Goal: Ask a question

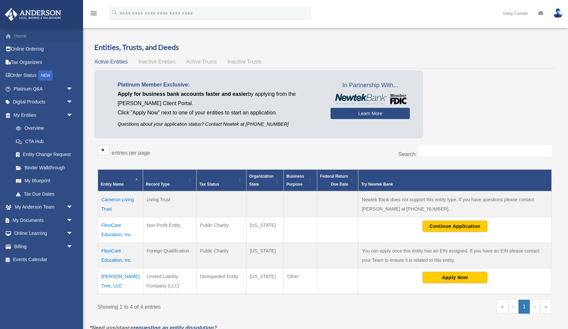
click at [27, 36] on link "Home" at bounding box center [44, 35] width 78 height 13
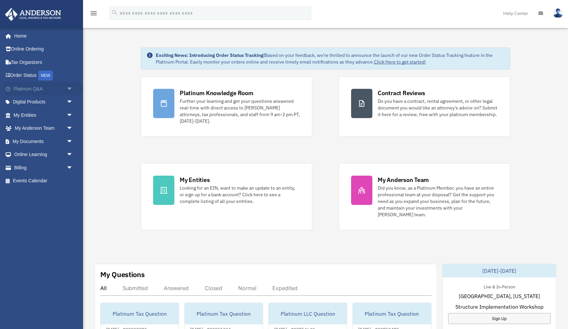
click at [70, 89] on span "arrow_drop_down" at bounding box center [72, 89] width 13 height 14
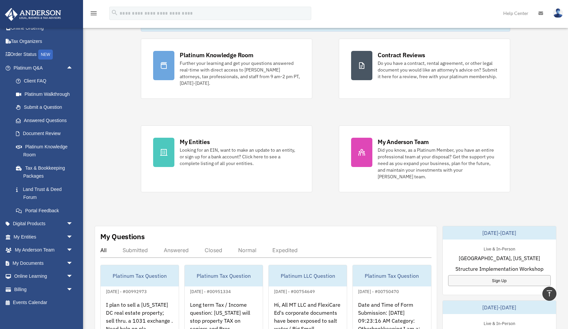
scroll to position [37, 0]
click at [324, 123] on div "Platinum Knowledge Room Further your learning and get your questions answered r…" at bounding box center [325, 115] width 369 height 153
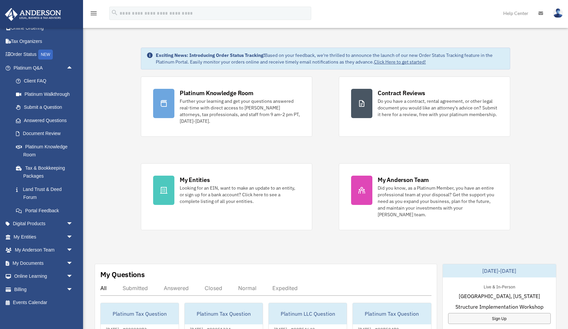
scroll to position [0, 0]
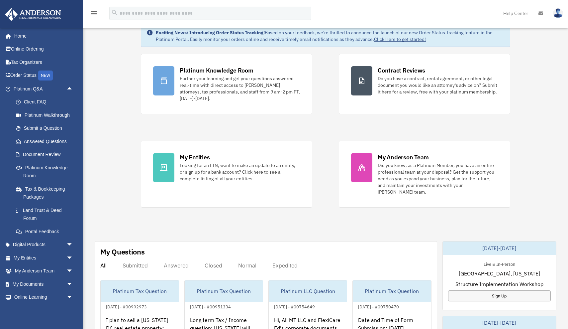
scroll to position [26, 0]
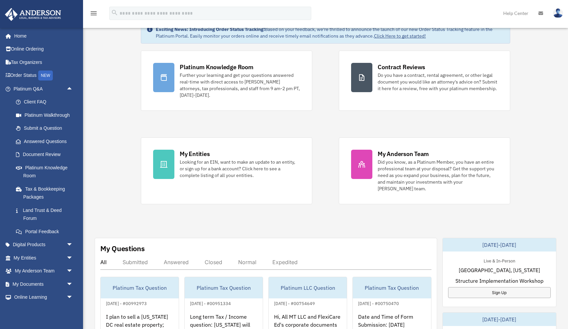
click at [115, 158] on div "Exciting News: Introducing Order Status Tracking! Based on your feedback, we're…" at bounding box center [325, 317] width 495 height 624
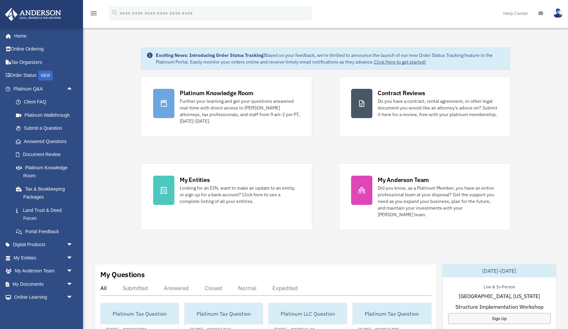
scroll to position [0, 0]
click at [43, 127] on link "Submit a Question" at bounding box center [46, 128] width 74 height 13
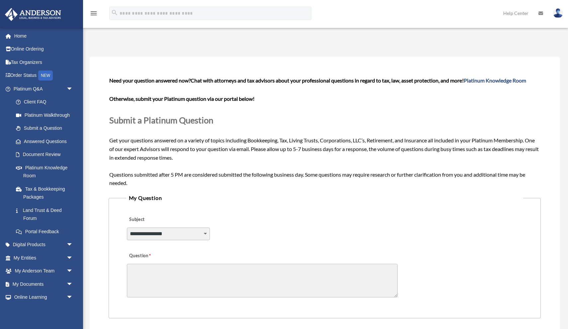
click at [216, 281] on textarea "Question" at bounding box center [262, 280] width 271 height 34
